Goal: Task Accomplishment & Management: Complete application form

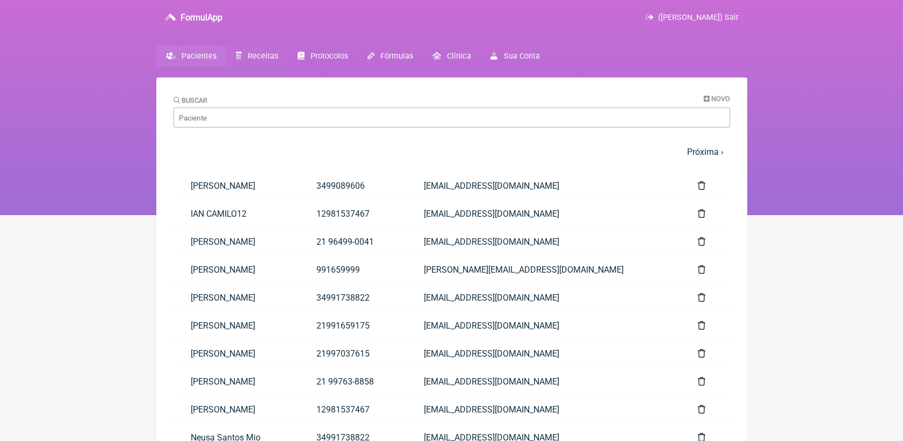
click at [270, 49] on link "Receitas" at bounding box center [257, 56] width 62 height 21
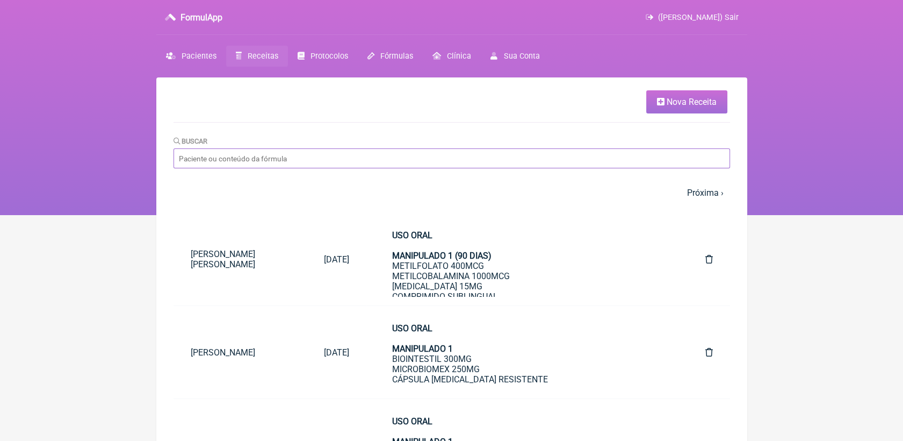
click at [322, 157] on input "Buscar" at bounding box center [452, 158] width 557 height 20
type input "MAIA"
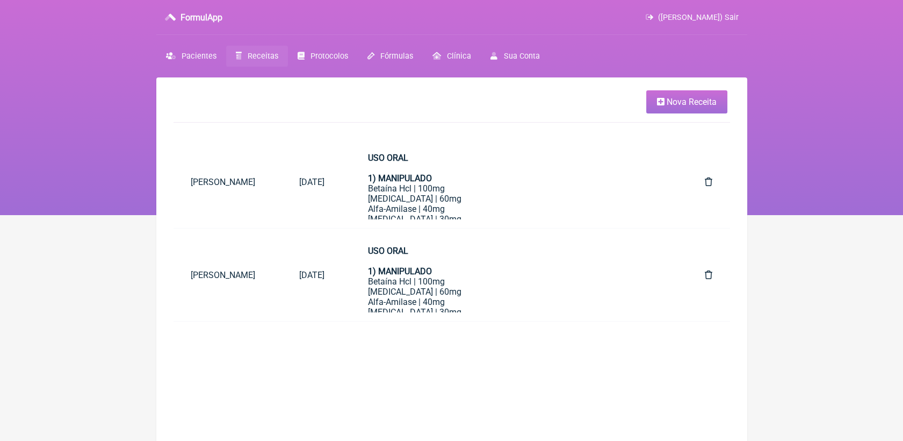
click at [270, 54] on span "Receitas" at bounding box center [263, 56] width 31 height 9
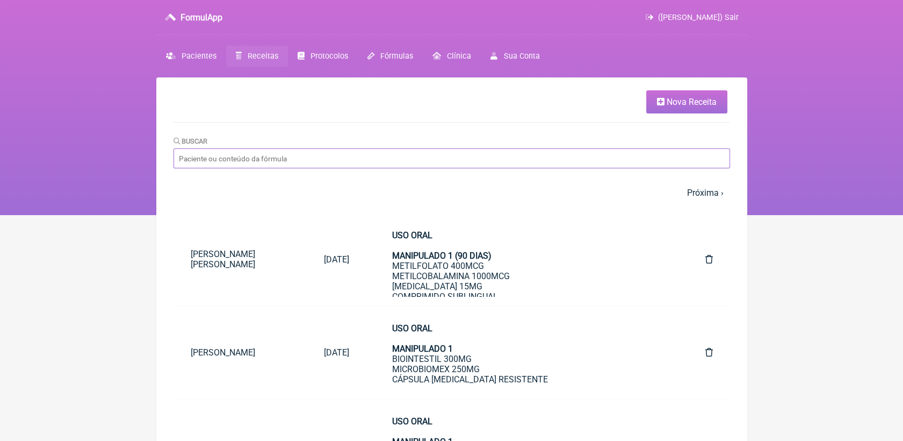
click at [262, 151] on input "Buscar" at bounding box center [452, 158] width 557 height 20
type input "MAYA"
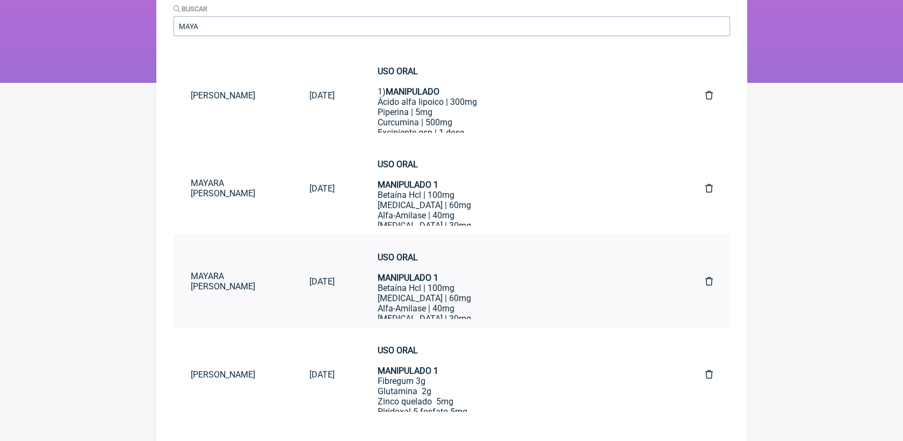
scroll to position [139, 0]
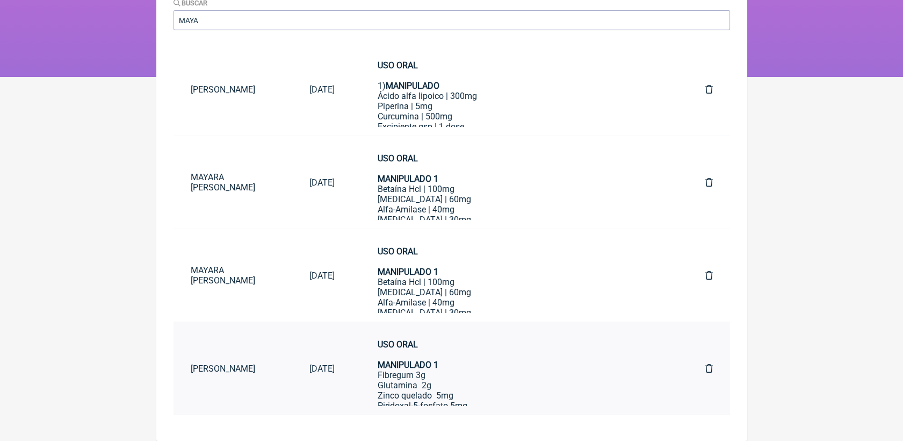
click at [264, 369] on link "Maya Ignacio bardavid" at bounding box center [233, 368] width 119 height 27
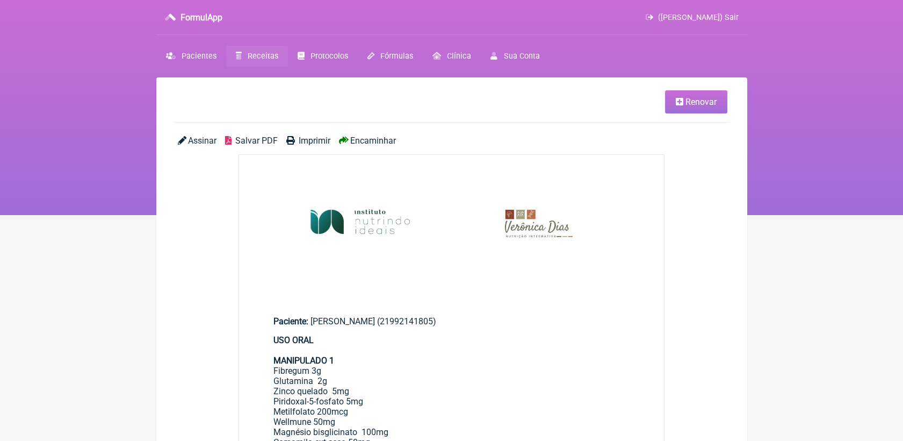
drag, startPoint x: 312, startPoint y: 320, endPoint x: 397, endPoint y: 326, distance: 85.1
click at [397, 326] on div "Paciente: Maya Ignacio bardavid (21992141805)" at bounding box center [452, 321] width 357 height 10
copy div "Maya Ignacio bardavid"
click at [691, 98] on span "Renovar" at bounding box center [701, 102] width 31 height 10
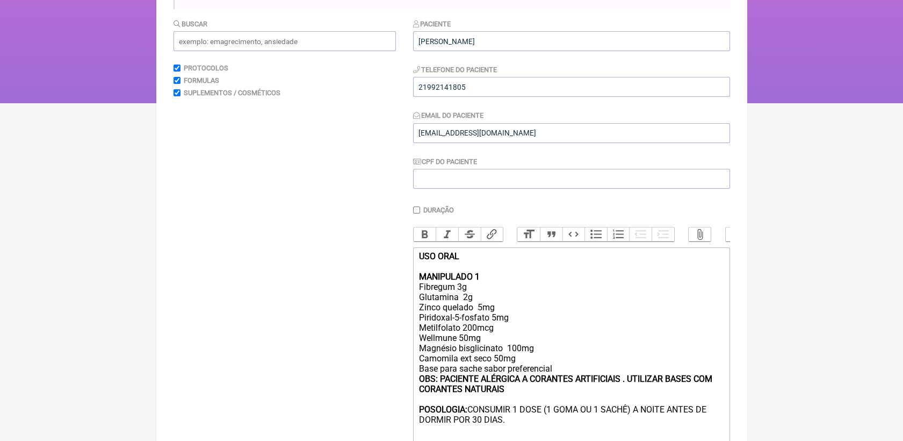
scroll to position [119, 0]
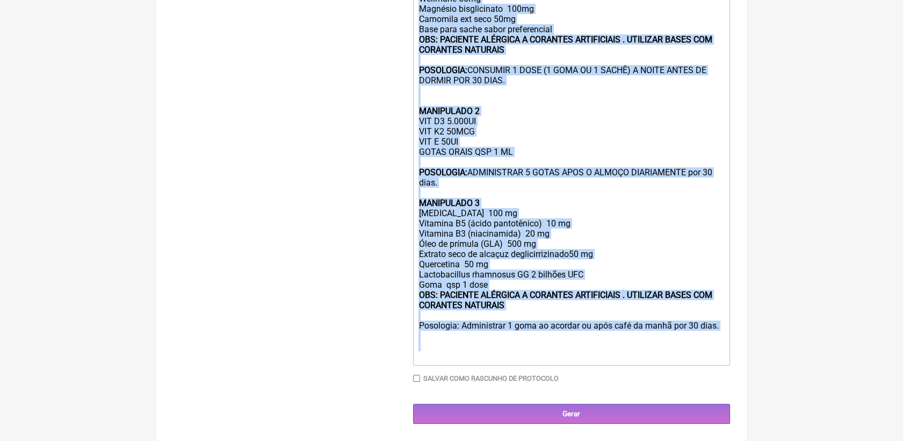
drag, startPoint x: 418, startPoint y: 261, endPoint x: 521, endPoint y: 437, distance: 204.5
click at [521, 437] on main "Nova Receita Buscar Protocolos Formulas Suplementos / Cosméticos Paciente Maya …" at bounding box center [451, 33] width 591 height 814
type trix-editor "<div><strong>USO ORAL <br><br>MANIPULADO 1 </strong><br>Fibregum 3g&nbsp; <br>G…"
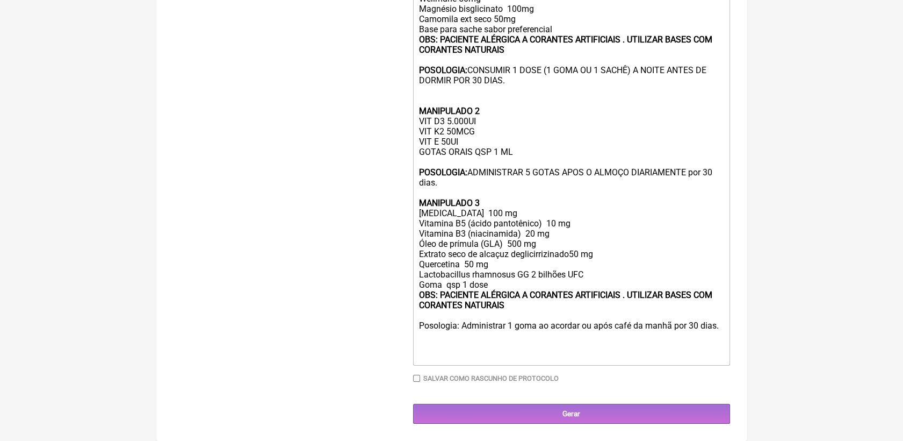
scroll to position [135, 0]
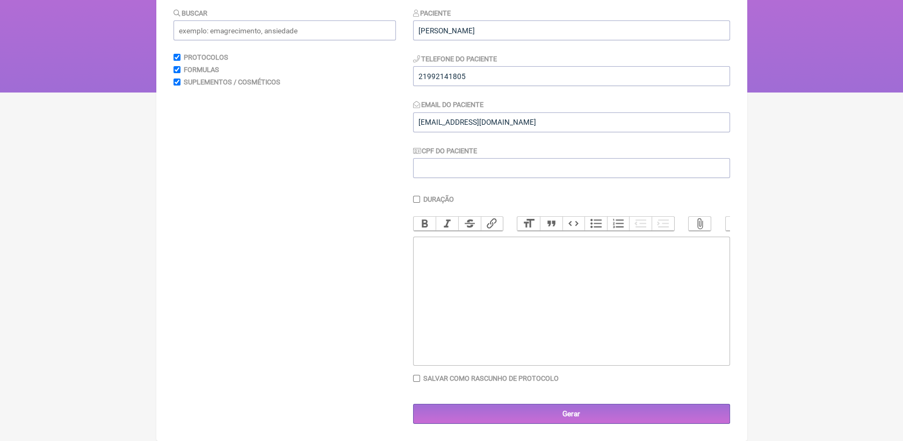
paste trix-editor "<div><strong><br>LAUDO NUTRICIONAL<br></strong><br></div><div><strong><br>Ident…"
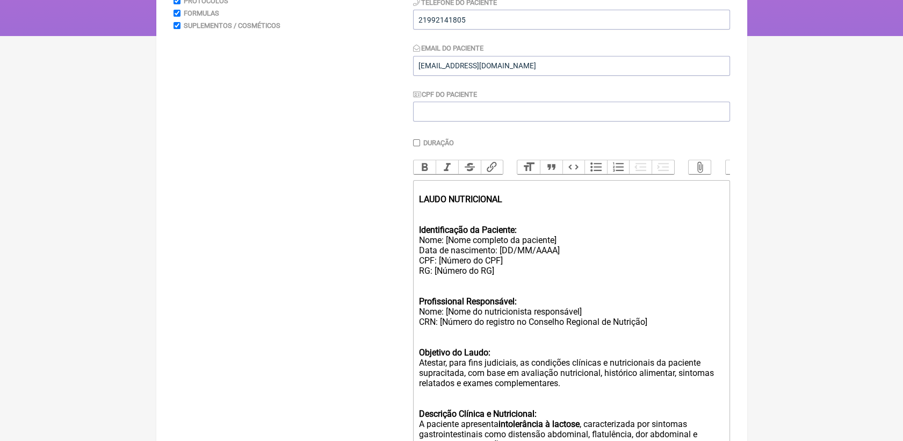
scroll to position [142, 0]
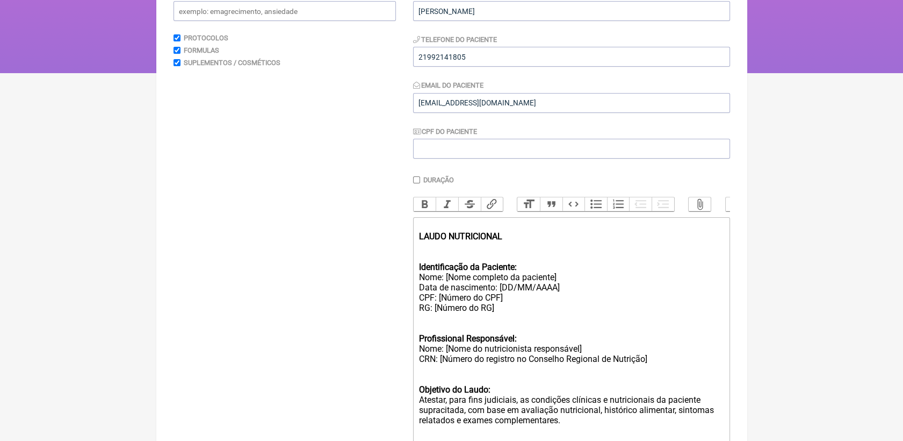
click at [443, 234] on div "LAUDO NUTRICIONAL" at bounding box center [571, 236] width 305 height 31
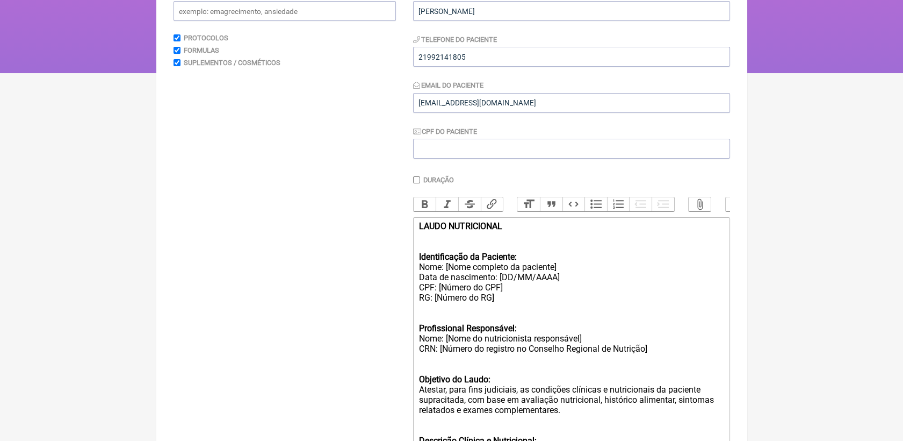
drag, startPoint x: 446, startPoint y: 281, endPoint x: 582, endPoint y: 280, distance: 136.0
click at [582, 280] on div "Identificação da Paciente: Nome: [Nome completo da paciente] Data de nascimento…" at bounding box center [571, 276] width 305 height 71
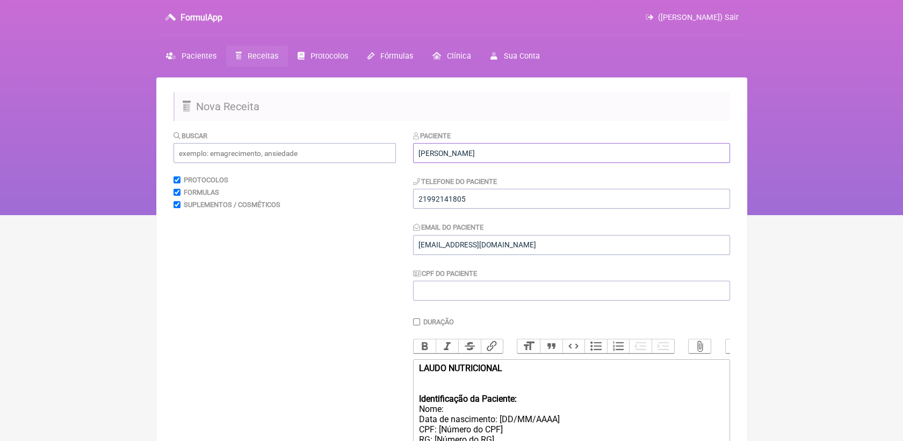
drag, startPoint x: 418, startPoint y: 157, endPoint x: 502, endPoint y: 148, distance: 84.3
click at [502, 148] on input "Maya Ignacio bardavid" at bounding box center [571, 153] width 317 height 20
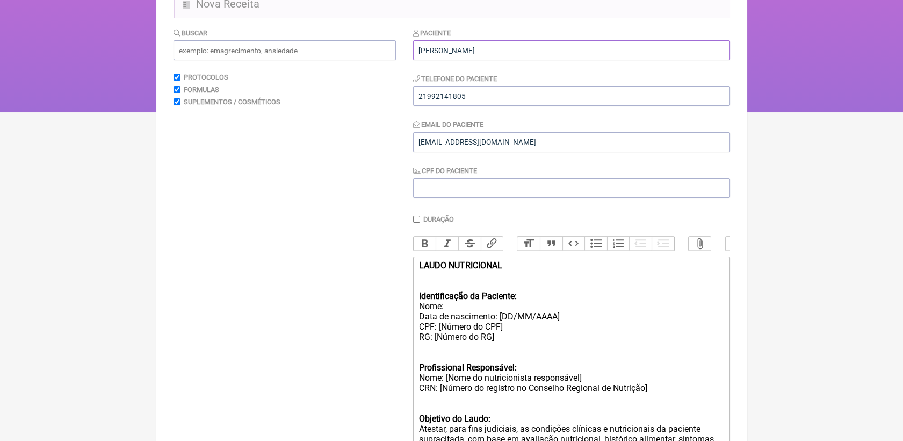
scroll to position [179, 0]
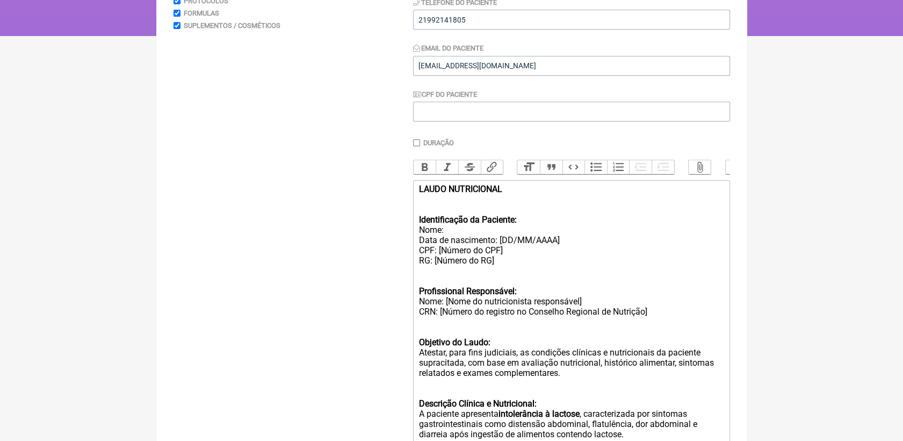
click at [449, 243] on div "Identificação da Paciente: Nome: Data de nascimento: [DD/MM/AAAA] CPF: [Número …" at bounding box center [571, 239] width 305 height 71
paste trix-editor "<div><strong>LAUDO NUTRICIONAL<br></strong><br></div><div><strong><br>Identific…"
drag, startPoint x: 416, startPoint y: 275, endPoint x: 513, endPoint y: 279, distance: 96.3
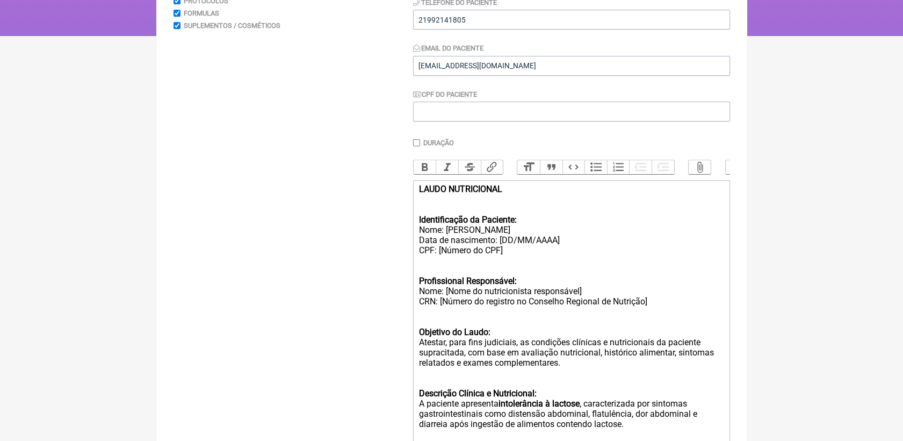
drag, startPoint x: 444, startPoint y: 304, endPoint x: 592, endPoint y: 307, distance: 148.4
click at [592, 307] on div "Profissional Responsável: Nome: [Nome do nutricionista responsável] CRN: [Númer…" at bounding box center [571, 290] width 305 height 51
drag, startPoint x: 440, startPoint y: 315, endPoint x: 653, endPoint y: 315, distance: 213.4
click at [653, 315] on div "Profissional Responsável: Nome: Verônica Almeida Dias CRN: [Número do registro …" at bounding box center [571, 290] width 305 height 51
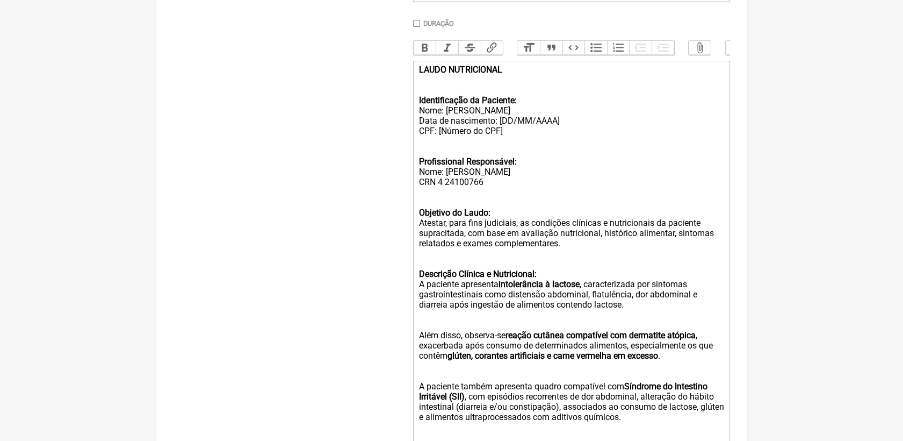
scroll to position [358, 0]
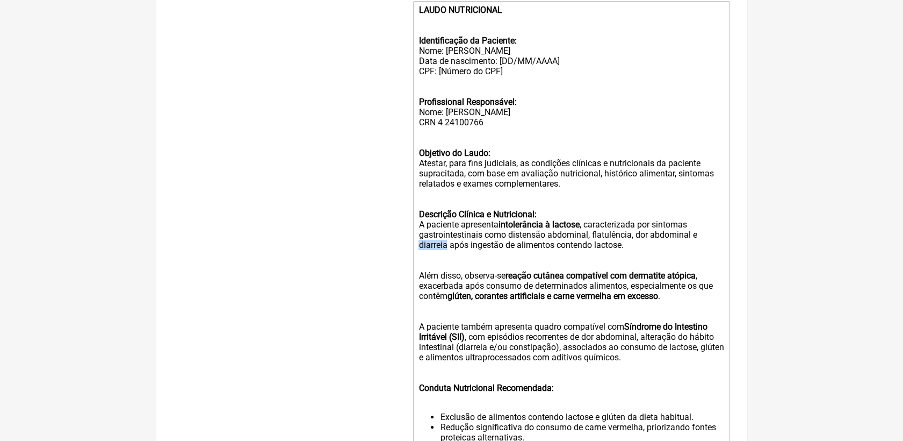
drag, startPoint x: 418, startPoint y: 264, endPoint x: 447, endPoint y: 266, distance: 29.1
click at [447, 260] on div "Descrição Clínica e Nutricional: A paciente apresenta intolerância à lactose , …" at bounding box center [571, 229] width 305 height 61
click at [550, 232] on div "Descrição Clínica e Nutricional: A paciente apresenta intolerância à lactose , …" at bounding box center [571, 229] width 305 height 61
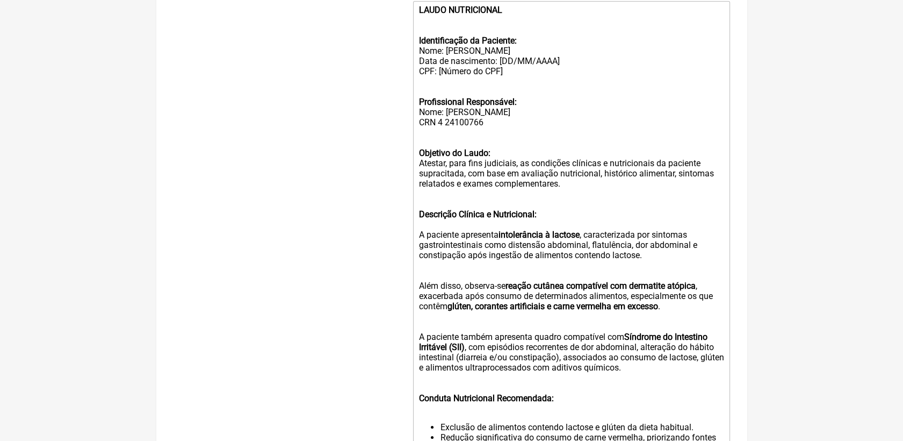
click at [507, 165] on div "Objetivo do Laudo: Atestar, para fins judiciais, as condições clínicas e nutric…" at bounding box center [571, 168] width 305 height 61
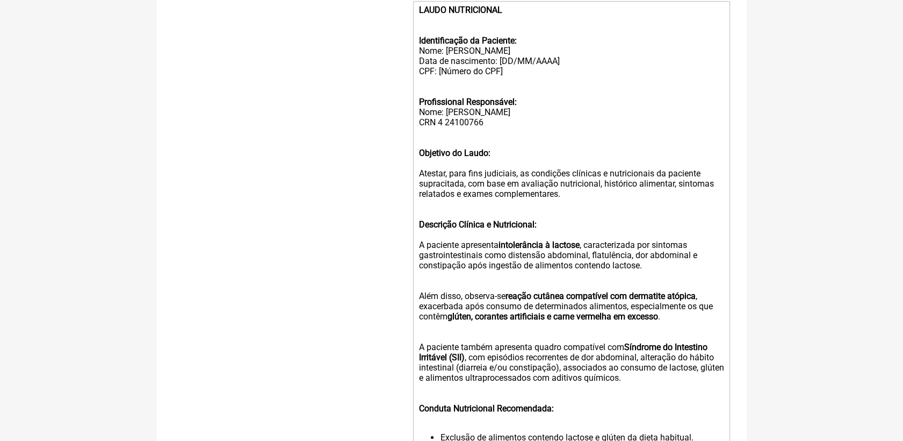
click at [477, 281] on div "Descrição Clínica e Nutricional: A paciente apresenta intolerância à lactose , …" at bounding box center [571, 244] width 305 height 71
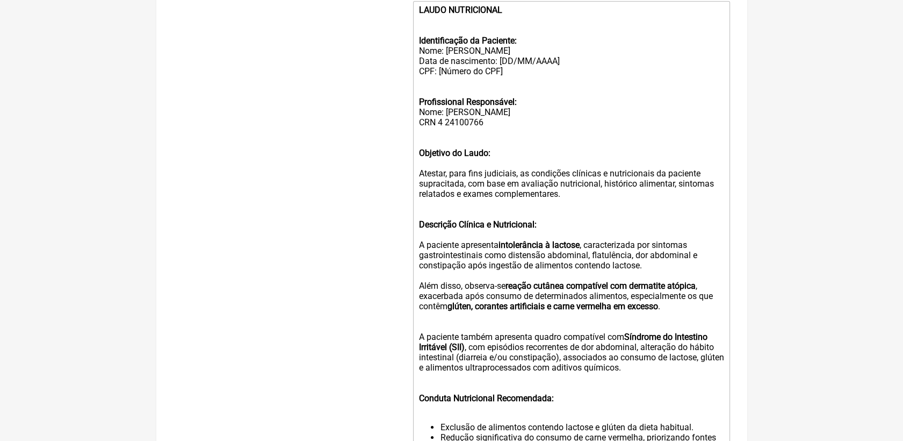
click at [454, 311] on strong "glúten, corantes artificiais e carne vermelha em excesso" at bounding box center [552, 306] width 211 height 10
click at [451, 311] on strong "glúten, corantes artificiais e carne vermelha em excesso" at bounding box center [552, 306] width 211 height 10
drag, startPoint x: 452, startPoint y: 326, endPoint x: 481, endPoint y: 326, distance: 29.0
click at [481, 321] on div "Além disso, observa-se reação cutânea compatível com dermatite atópica , exacer…" at bounding box center [571, 301] width 305 height 41
drag, startPoint x: 450, startPoint y: 329, endPoint x: 480, endPoint y: 329, distance: 29.6
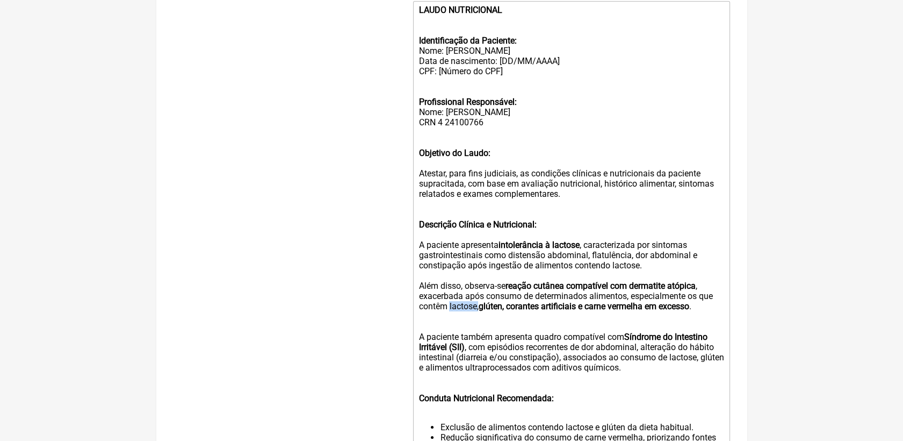
click at [480, 321] on div "Além disso, observa-se reação cutânea compatível com dermatite atópica , exacer…" at bounding box center [571, 301] width 305 height 41
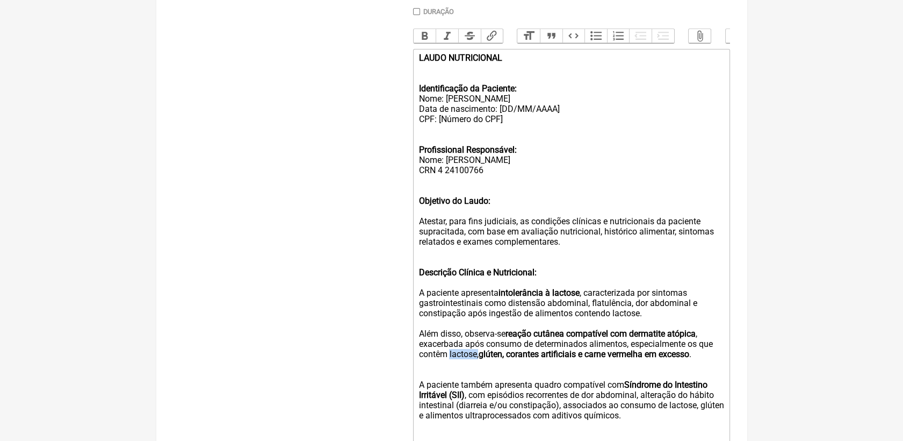
scroll to position [298, 0]
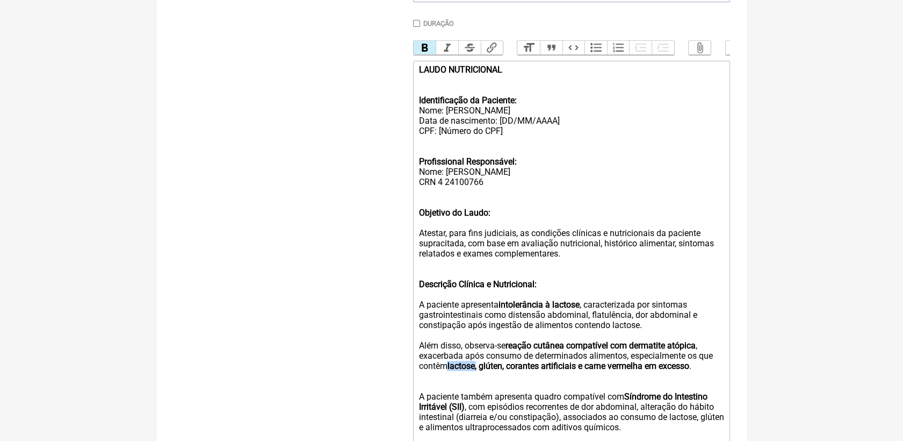
click at [428, 54] on button "Bold" at bounding box center [425, 48] width 23 height 14
click at [598, 303] on div "Descrição Clínica e Nutricional: A paciente apresenta intolerância à lactose , …" at bounding box center [571, 304] width 305 height 71
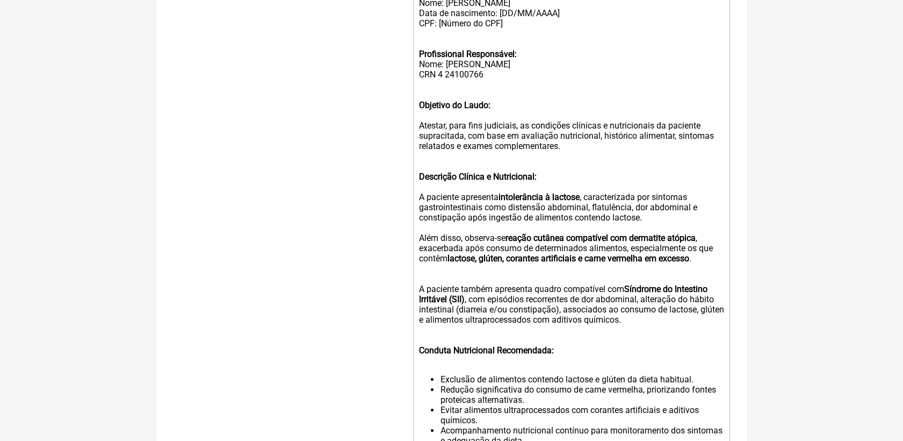
scroll to position [418, 0]
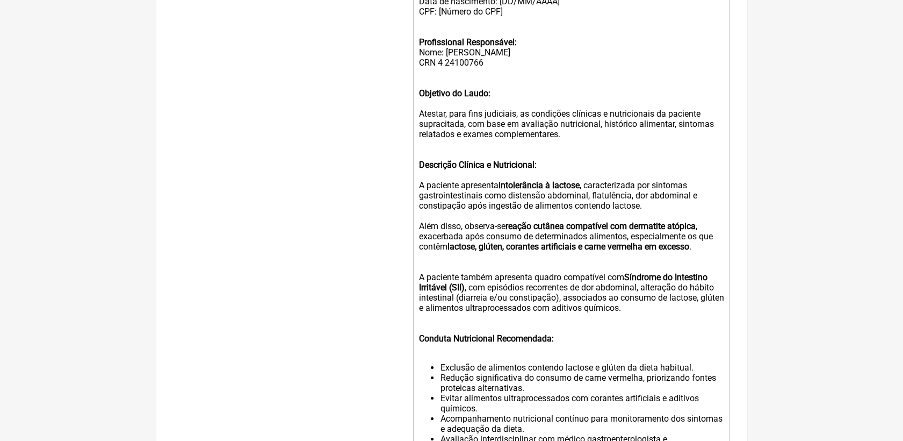
click at [452, 262] on div "Além disso, observa-se reação cutânea compatível com dermatite atópica , exacer…" at bounding box center [571, 241] width 305 height 41
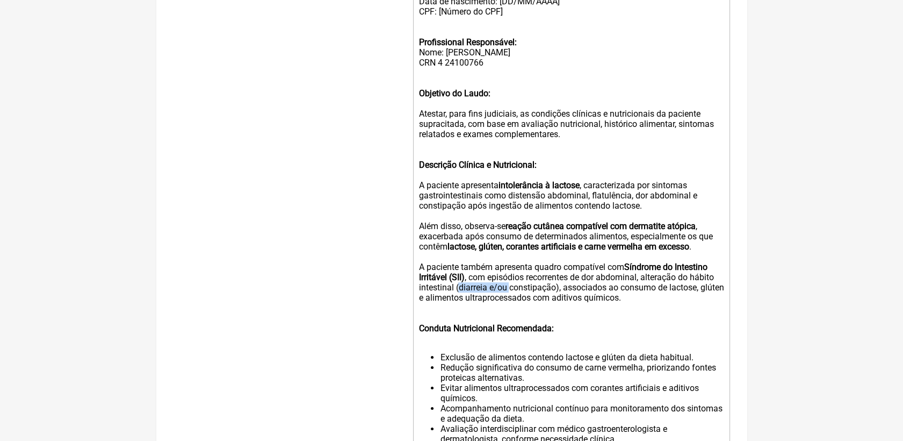
drag, startPoint x: 460, startPoint y: 310, endPoint x: 511, endPoint y: 308, distance: 50.6
click at [511, 308] on div "A paciente também apresenta quadro compatível com Síndrome do Intestino Irritáv…" at bounding box center [571, 287] width 305 height 51
click at [594, 313] on div "A paciente também apresenta quadro compatível com Síndrome do Intestino Irritáv…" at bounding box center [571, 287] width 305 height 51
click at [482, 337] on div "Conduta Nutricional Recomendada:" at bounding box center [571, 328] width 305 height 31
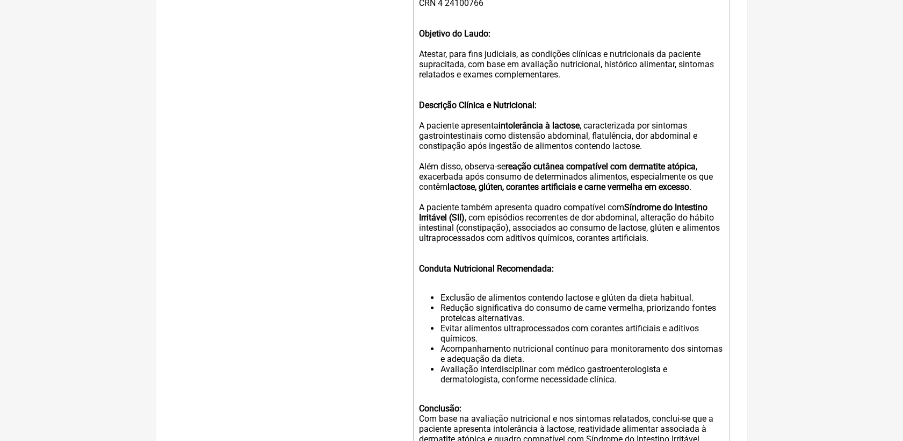
scroll to position [537, 0]
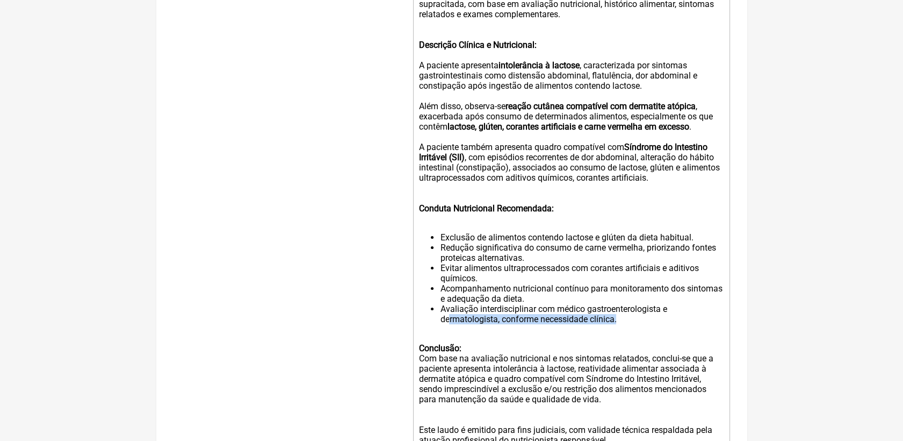
drag, startPoint x: 624, startPoint y: 350, endPoint x: 450, endPoint y: 344, distance: 174.8
click at [450, 324] on li "Avaliação interdisciplinar com médico gastroenterologista e dermatologista, con…" at bounding box center [582, 314] width 284 height 20
drag, startPoint x: 441, startPoint y: 336, endPoint x: 668, endPoint y: 334, distance: 227.3
click at [668, 324] on li "Avaliação interdisciplinar com médico gastroenterologista e dermatologista, con…" at bounding box center [582, 314] width 284 height 20
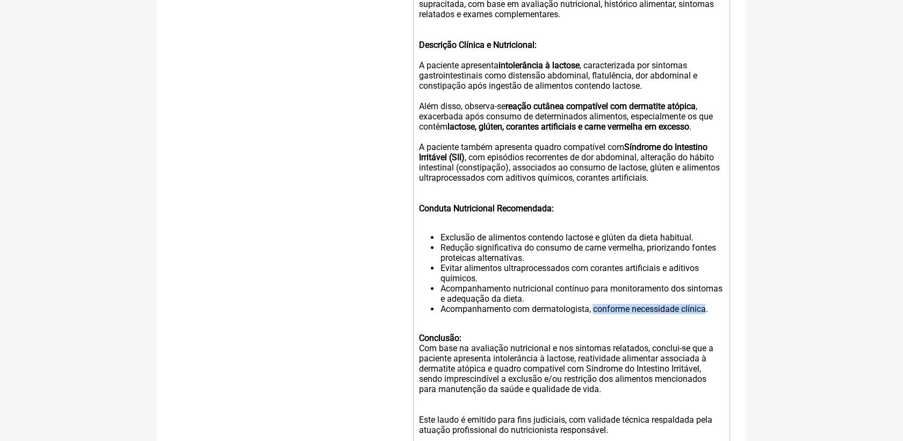
drag, startPoint x: 595, startPoint y: 333, endPoint x: 708, endPoint y: 335, distance: 112.9
click at [708, 314] on li "Acompanhamento com dermatologista, conforme necessidade clínica." at bounding box center [582, 309] width 284 height 10
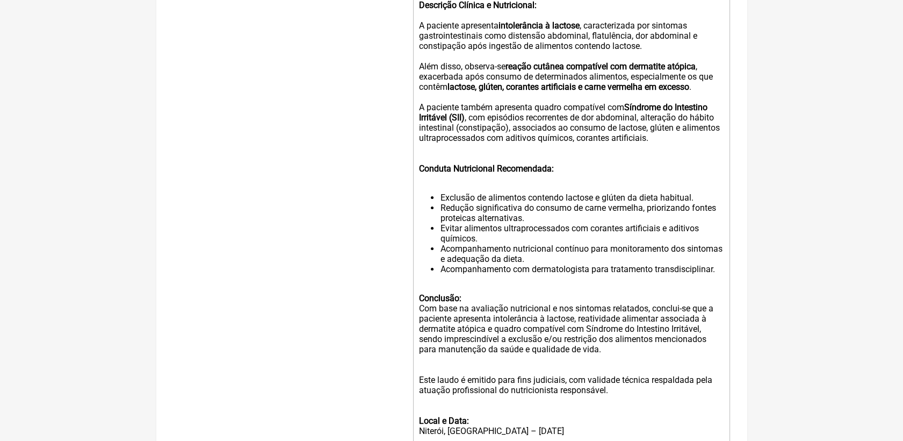
scroll to position [597, 0]
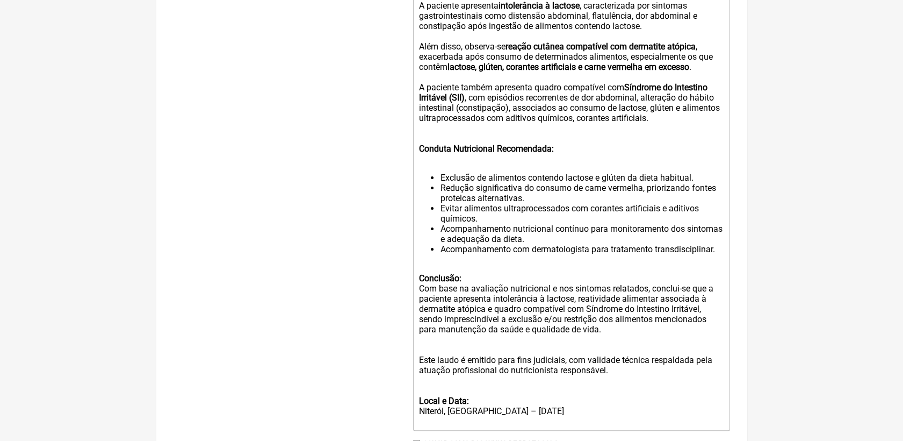
click at [472, 304] on div "Conclusão: Com base na avaliação nutricional e nos sintomas relatados, conclui-…" at bounding box center [571, 304] width 305 height 82
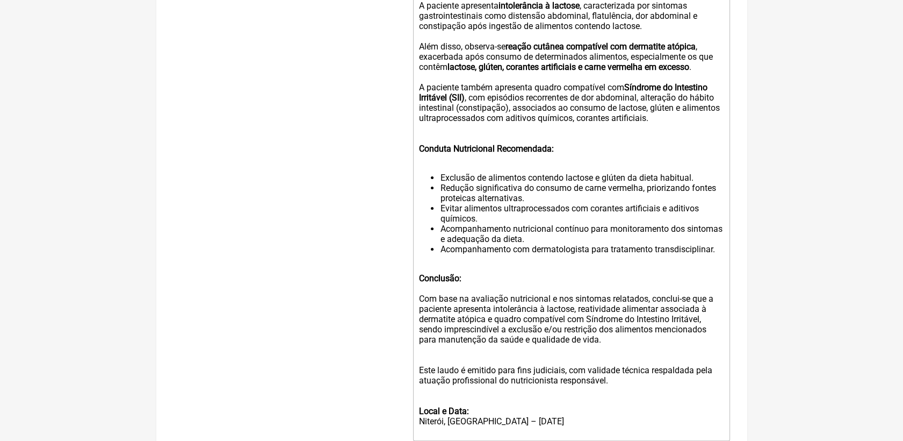
click at [573, 328] on div "Conclusão: Com base na avaliação nutricional e nos sintomas relatados, conclui-…" at bounding box center [571, 309] width 305 height 92
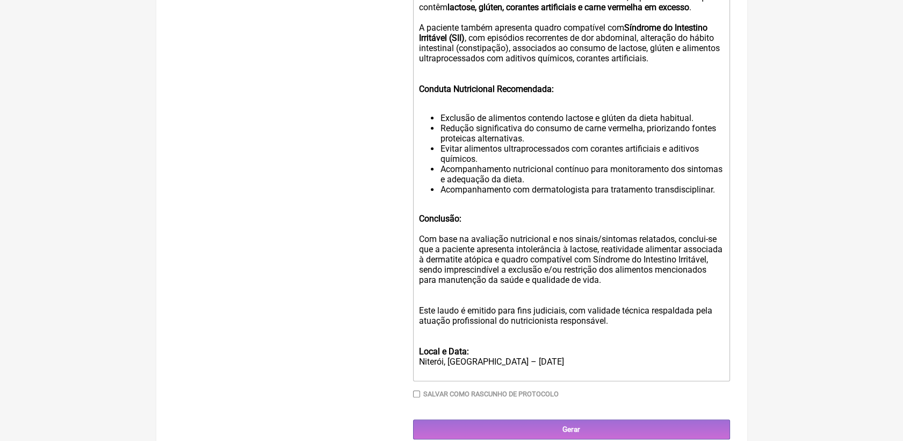
click at [498, 324] on div "Este laudo é emitido para fins judiciais, com validade técnica respaldada pela …" at bounding box center [571, 315] width 305 height 41
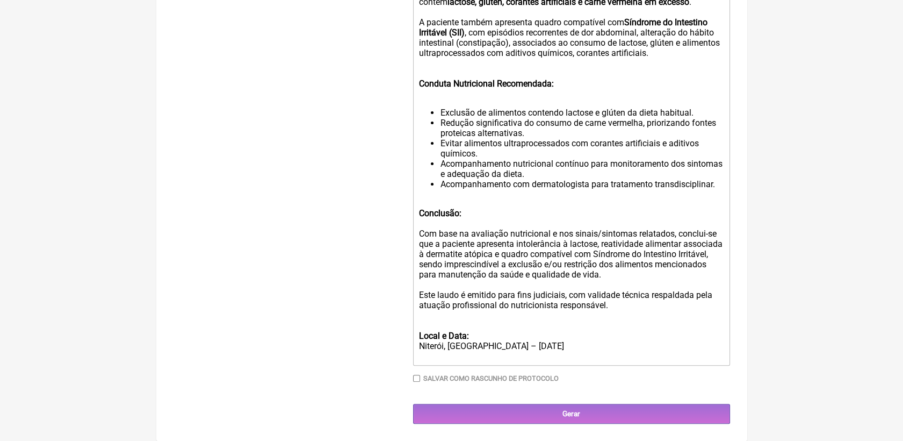
scroll to position [693, 0]
click at [469, 334] on div "Local e Data: Niterói, RJ – 07 de outubro de 2025" at bounding box center [571, 340] width 305 height 41
click at [568, 349] on div "Local e Data: Niterói, RJ – 07 de outubro de 2025" at bounding box center [571, 340] width 305 height 41
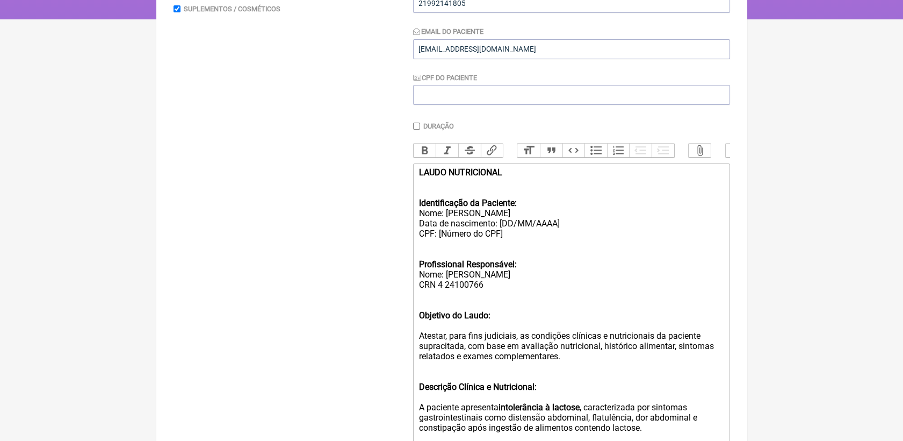
scroll to position [155, 0]
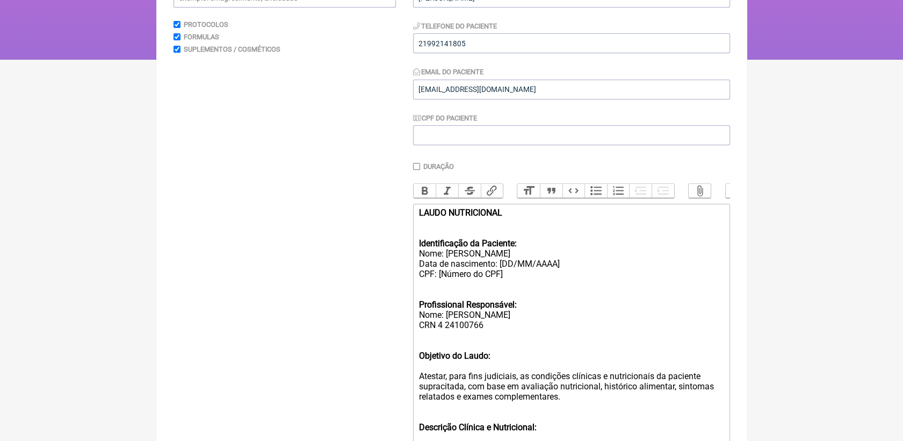
drag, startPoint x: 499, startPoint y: 278, endPoint x: 562, endPoint y: 281, distance: 62.9
click at [562, 281] on div "Identificação da Paciente: Nome: Maya Ignacio bardavid Data de nascimento: [DD/…" at bounding box center [571, 258] width 305 height 61
drag, startPoint x: 439, startPoint y: 287, endPoint x: 513, endPoint y: 288, distance: 74.7
click at [513, 288] on div "Identificação da Paciente: Nome: Maya Ignacio bardavid Data de nascimento: CPF:…" at bounding box center [571, 258] width 305 height 61
click at [502, 267] on div "Identificação da Paciente: Nome: Maya Ignacio bardavid Data de nascimento: CPF:" at bounding box center [571, 258] width 305 height 61
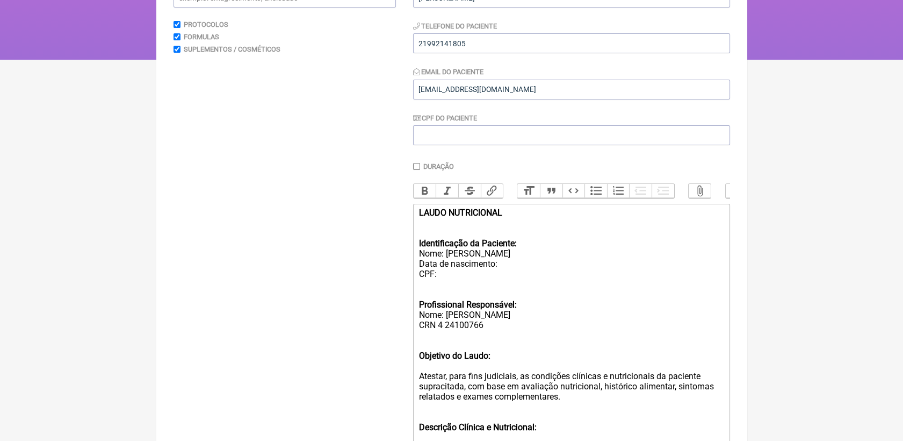
click at [506, 278] on div "Identificação da Paciente: Nome: Maya Ignacio Bardavid Data de nascimento: CPF:" at bounding box center [571, 258] width 305 height 61
paste trix-editor "<div><strong>LAUDO NUTRICIONAL<br></strong><br></div><div><strong><br>Identific…"
click at [485, 286] on div "Identificação da Paciente: Nome: Maya Ignacio Bardavid Data de nascimento: 29/1…" at bounding box center [571, 258] width 305 height 61
paste trix-editor "<div><strong>LAUDO NUTRICIONAL<br></strong><br></div><div><strong><br>Identific…"
type trix-editor "<div><strong>LAUDO NUTRICIONAL<br></strong><br></div><div><strong><br>Identific…"
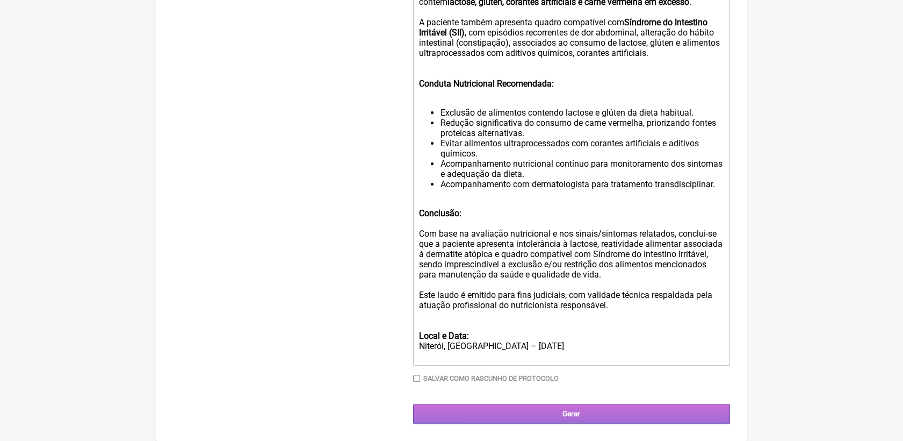
scroll to position [693, 0]
click at [602, 413] on input "Gerar" at bounding box center [571, 414] width 317 height 20
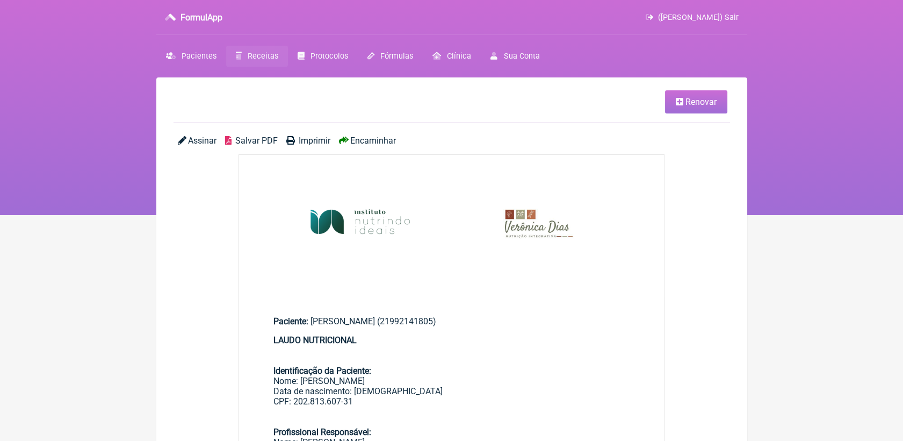
click at [256, 139] on span "Salvar PDF" at bounding box center [256, 140] width 42 height 10
click at [275, 137] on span "Salvar PDF" at bounding box center [256, 140] width 42 height 10
click at [269, 142] on span "Salvar PDF" at bounding box center [256, 140] width 42 height 10
